Goal: Transaction & Acquisition: Book appointment/travel/reservation

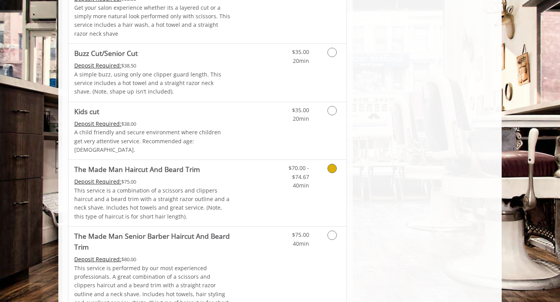
scroll to position [539, 0]
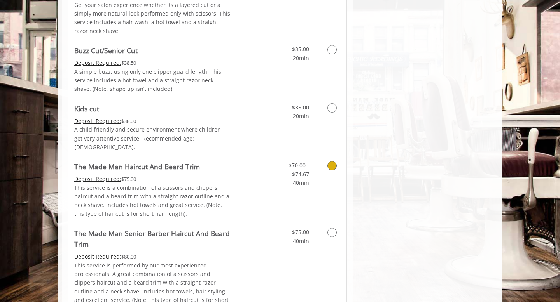
click at [343, 175] on div "Grooming services" at bounding box center [330, 172] width 31 height 30
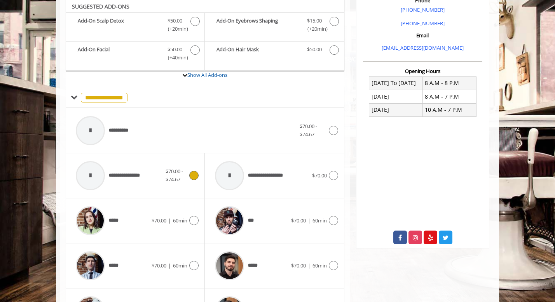
scroll to position [236, 0]
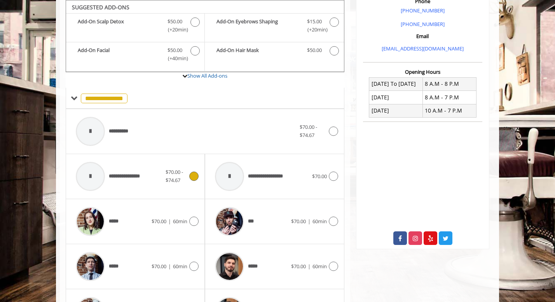
click at [185, 181] on span "$70.00 - $74.67" at bounding box center [177, 176] width 22 height 16
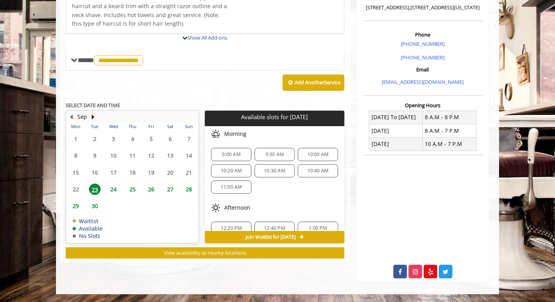
scroll to position [253, 0]
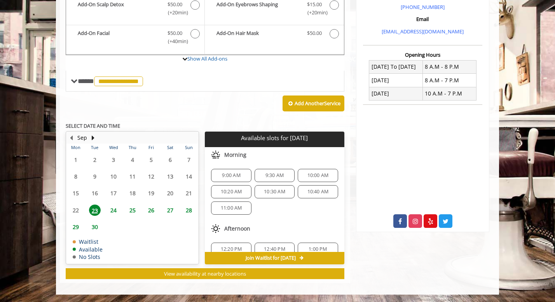
click at [241, 175] on span "9:00 AM" at bounding box center [230, 176] width 33 height 6
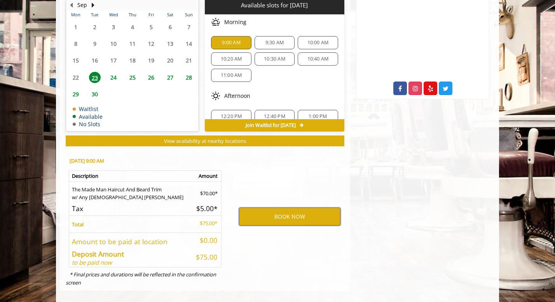
scroll to position [394, 0]
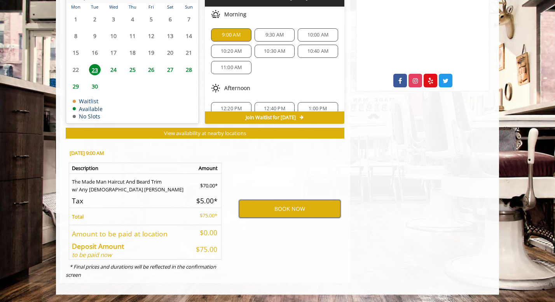
click at [253, 205] on button "BOOK NOW" at bounding box center [289, 209] width 101 height 18
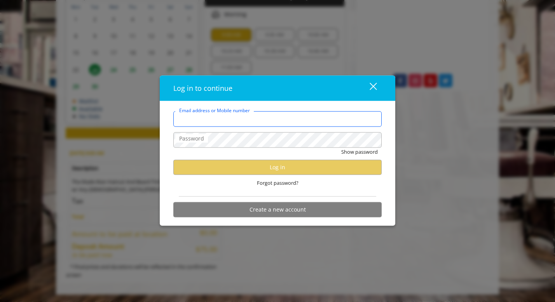
type input "**********"
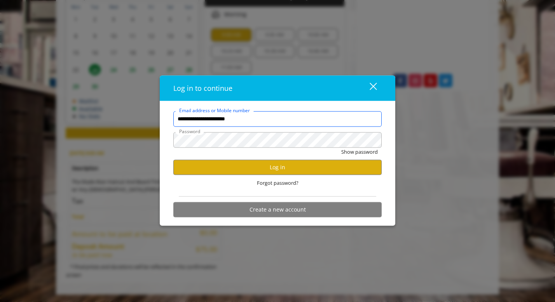
scroll to position [0, 0]
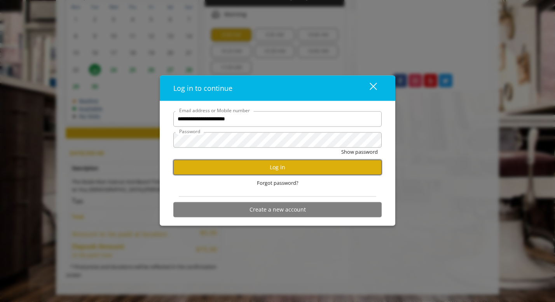
click at [274, 162] on button "Log in" at bounding box center [277, 167] width 208 height 15
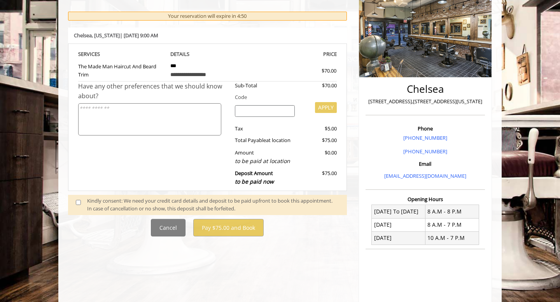
scroll to position [114, 0]
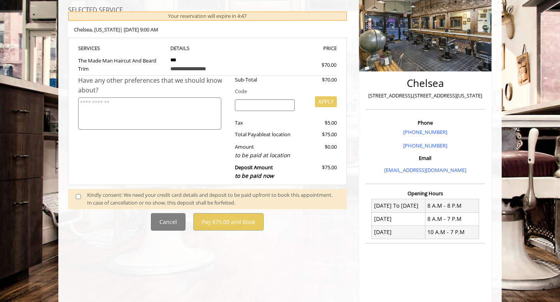
click at [279, 107] on input "search" at bounding box center [265, 105] width 60 height 12
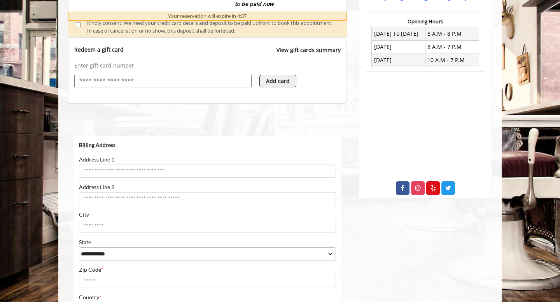
scroll to position [281, 0]
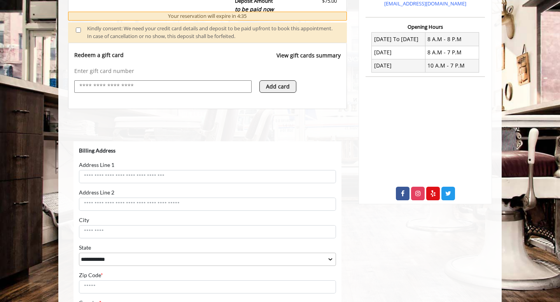
click at [278, 82] on button "Add card" at bounding box center [277, 86] width 37 height 12
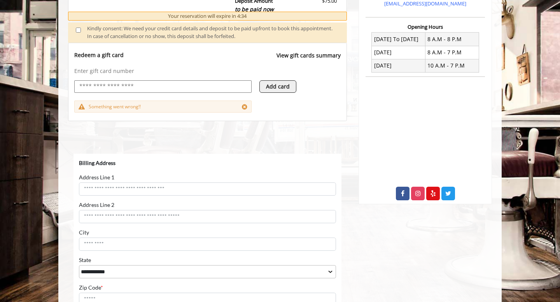
click at [209, 86] on input "text" at bounding box center [162, 86] width 169 height 9
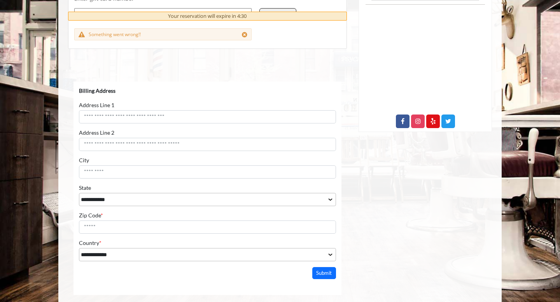
scroll to position [354, 0]
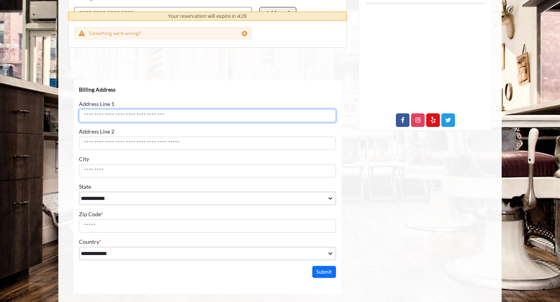
click at [190, 120] on input "Address Line 1" at bounding box center [207, 115] width 257 height 13
type input "**********"
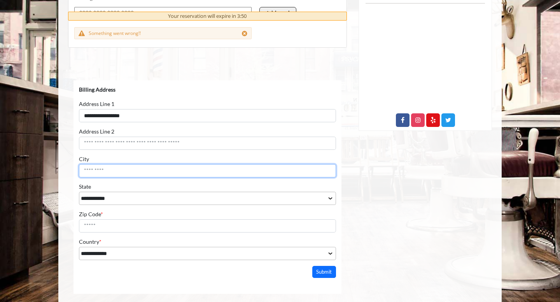
click at [142, 170] on input "City" at bounding box center [207, 170] width 257 height 13
type input "******"
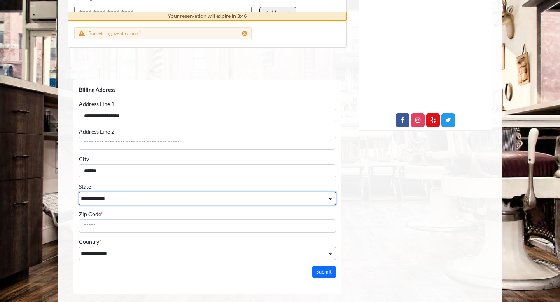
click at [140, 195] on select "**********" at bounding box center [207, 198] width 257 height 13
select select "**"
click at [79, 192] on select "**********" at bounding box center [207, 198] width 257 height 13
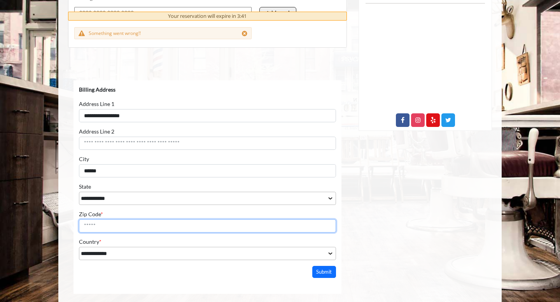
click at [133, 226] on input "Zip Code *" at bounding box center [207, 225] width 257 height 13
type input "*****"
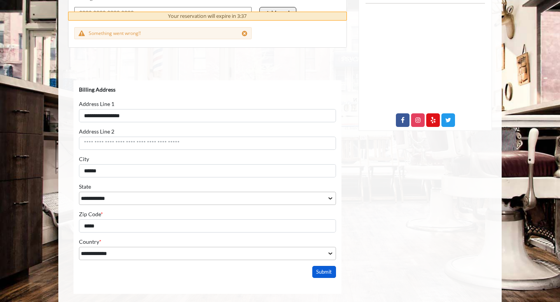
click at [327, 276] on button "Submit" at bounding box center [324, 272] width 24 height 12
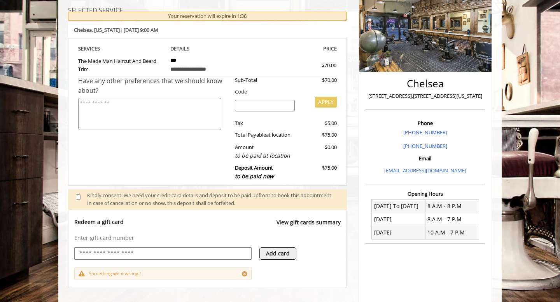
scroll to position [113, 0]
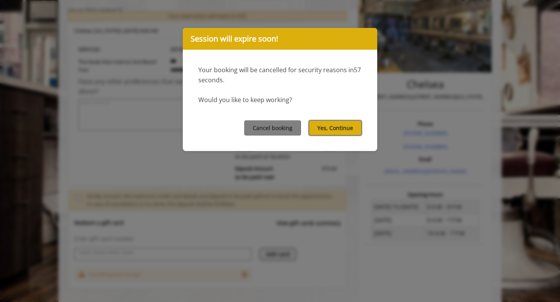
click at [342, 124] on button "Yes, Continue" at bounding box center [335, 127] width 53 height 15
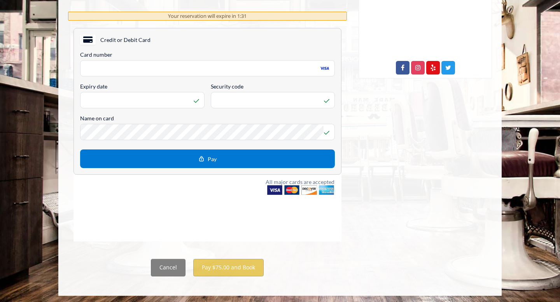
scroll to position [408, 0]
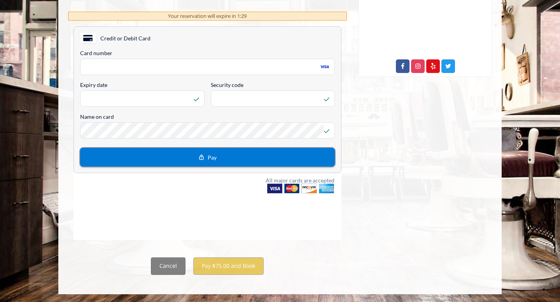
click at [240, 159] on button "Pay" at bounding box center [207, 157] width 255 height 19
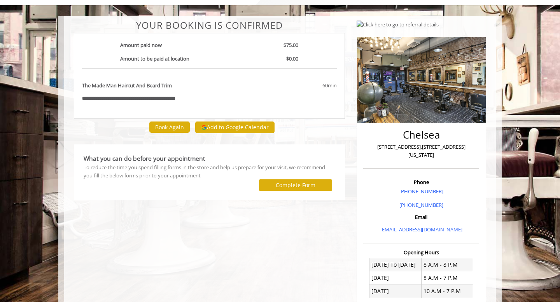
scroll to position [45, 0]
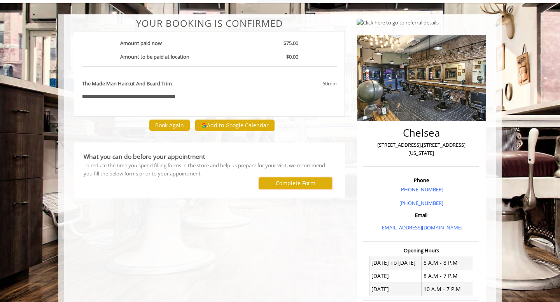
click at [307, 179] on button "Complete Form" at bounding box center [295, 183] width 73 height 11
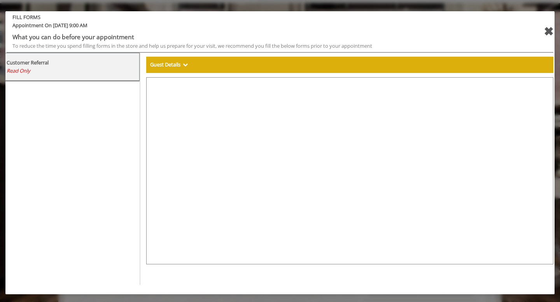
select select "***"
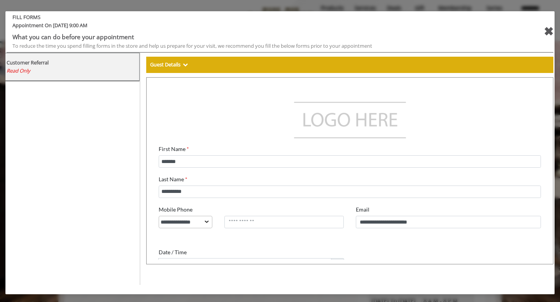
scroll to position [3, 0]
click at [548, 31] on div "✖" at bounding box center [548, 31] width 10 height 19
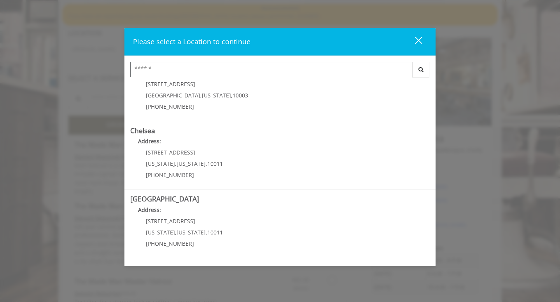
scroll to position [29, 0]
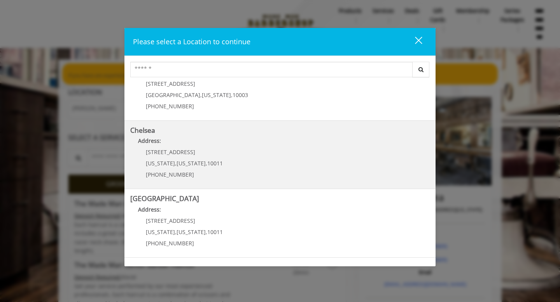
click at [300, 162] on link "Chelsea Address: 169/170 W 23rd St New York , New York , 10011 (917) 639-3902" at bounding box center [279, 155] width 299 height 57
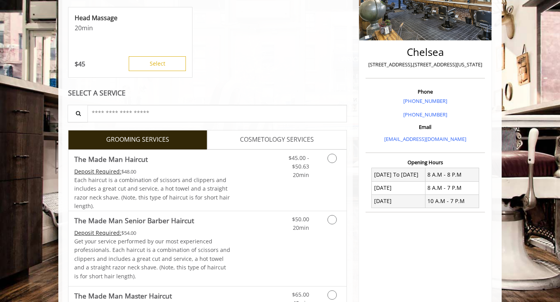
scroll to position [394, 0]
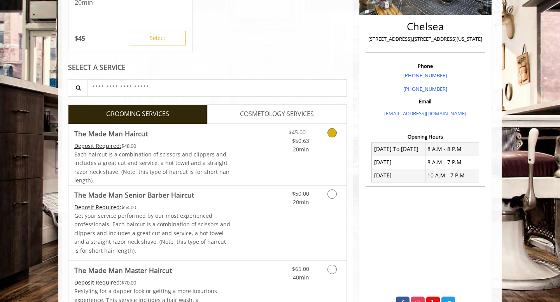
click at [255, 169] on link "Discounted Price" at bounding box center [253, 154] width 46 height 61
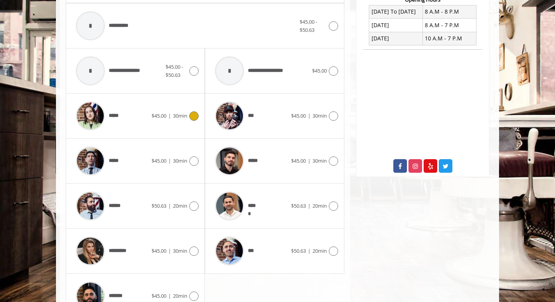
scroll to position [307, 0]
